Goal: Task Accomplishment & Management: Manage account settings

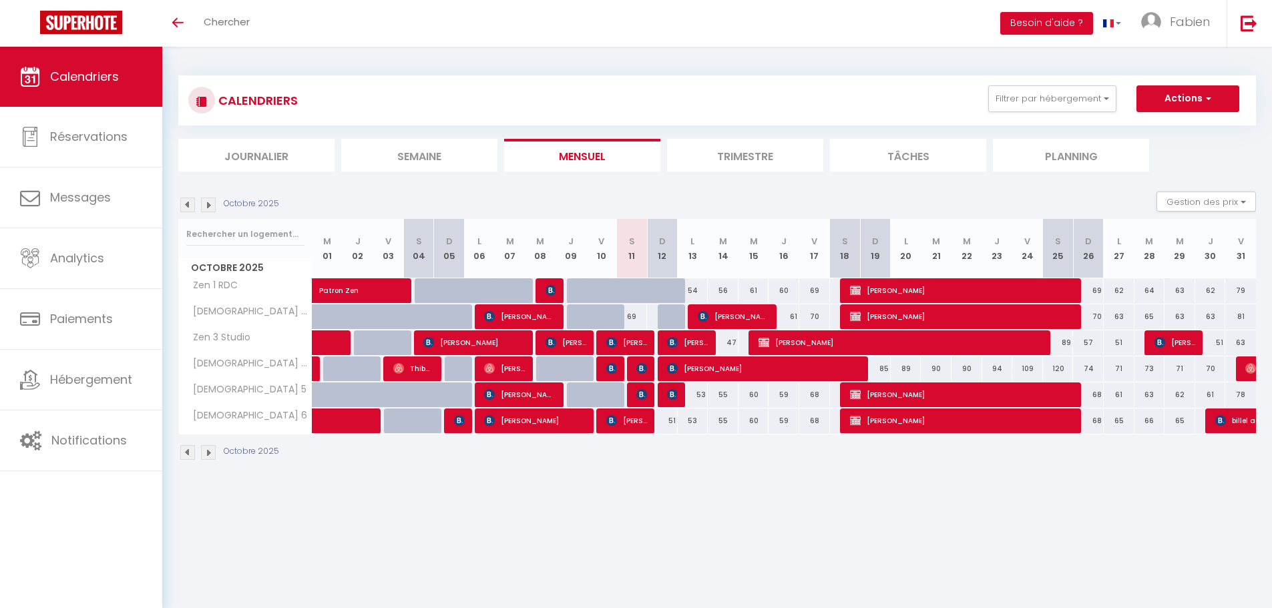
click at [768, 56] on div "CALENDRIERS Filtrer par hébergement RDC Zen 1 RDC Zen 2 RDC Autres Zen 3 Studio…" at bounding box center [717, 268] width 1110 height 443
click at [662, 317] on div at bounding box center [673, 324] width 31 height 25
type input "52"
type input "Dim 12 Octobre 2025"
type input "Lun 13 Octobre 2025"
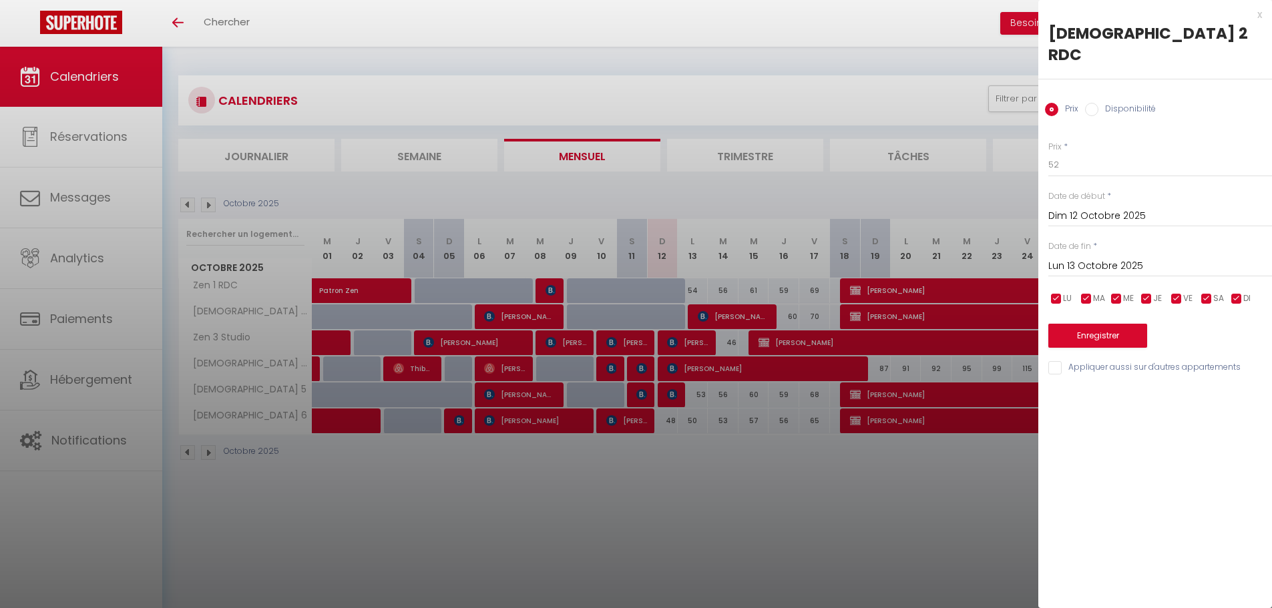
click at [1097, 103] on input "Disponibilité" at bounding box center [1091, 109] width 13 height 13
radio input "true"
radio input "false"
click at [1101, 325] on button "Enregistrer" at bounding box center [1097, 337] width 99 height 24
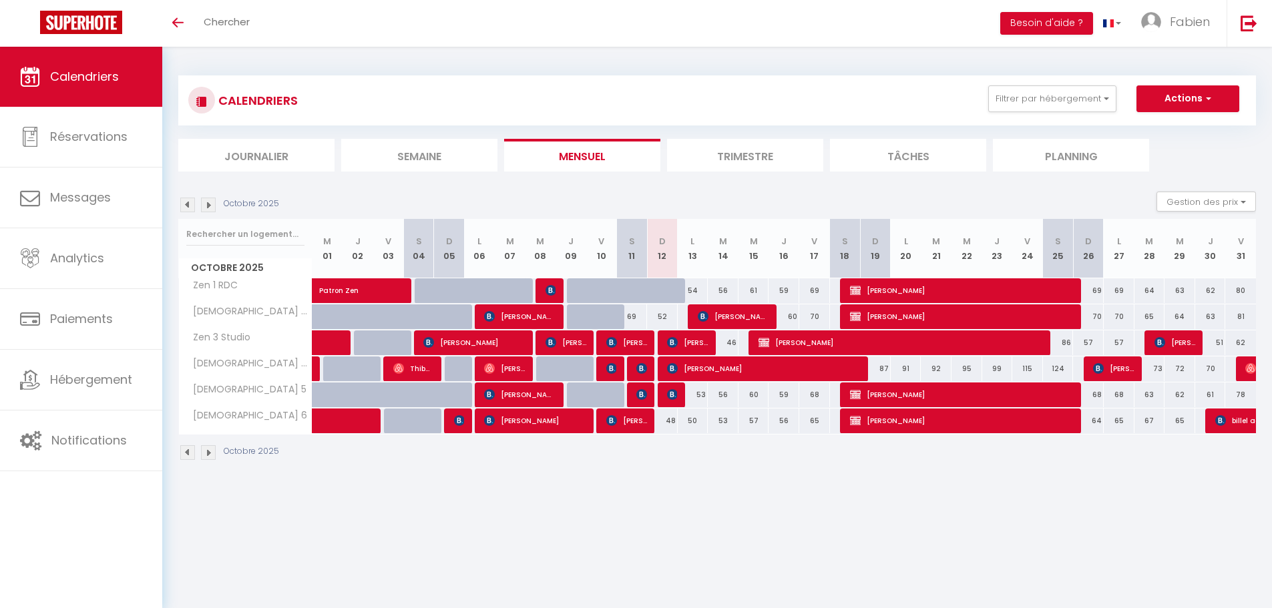
click at [636, 320] on div "69" at bounding box center [631, 317] width 31 height 25
select select "1"
type input "[DATE]"
type input "Dim 12 Octobre 2025"
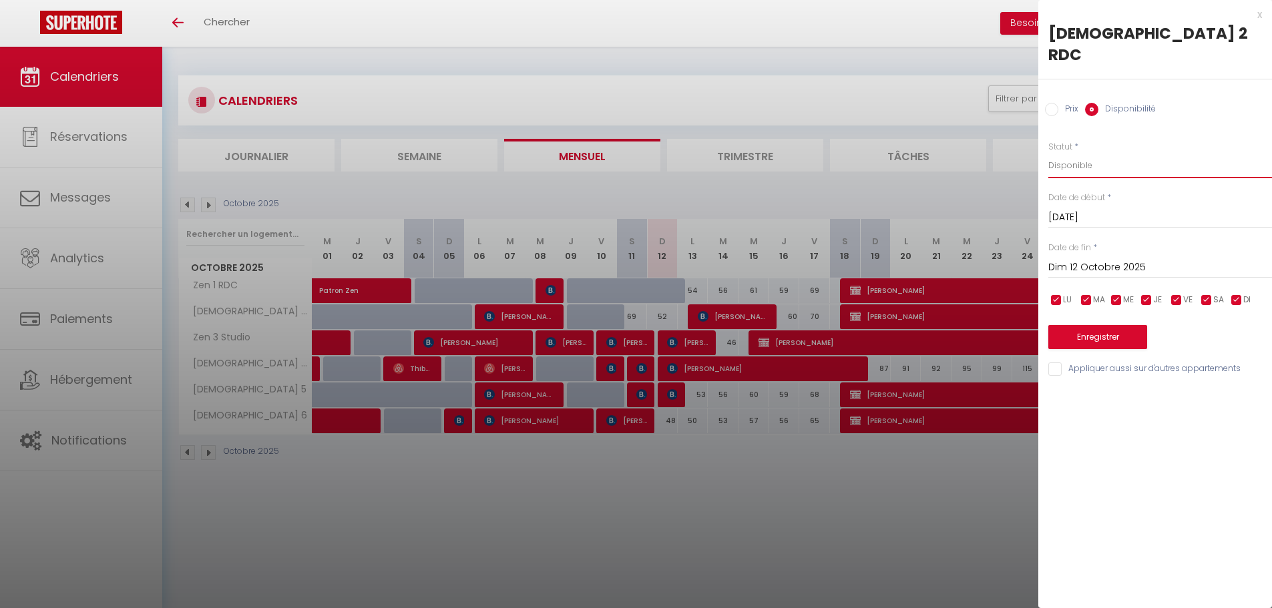
click at [1091, 153] on select "Disponible Indisponible" at bounding box center [1160, 165] width 224 height 25
select select "0"
click at [1048, 153] on select "Disponible Indisponible" at bounding box center [1160, 165] width 224 height 25
click at [1103, 325] on button "Enregistrer" at bounding box center [1097, 337] width 99 height 24
